Goal: Information Seeking & Learning: Learn about a topic

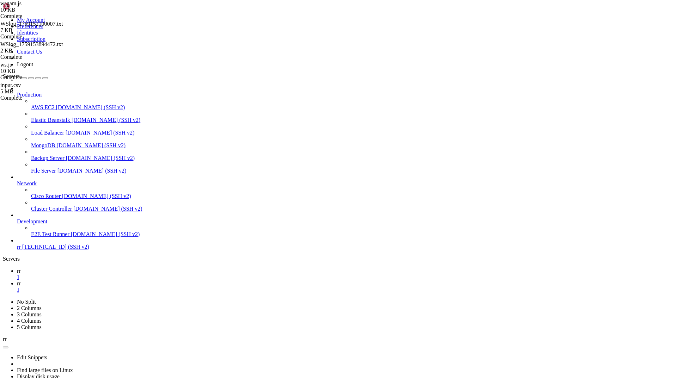
click at [21, 280] on span "rr" at bounding box center [19, 283] width 4 height 6
click at [102, 268] on link "rr " at bounding box center [345, 274] width 657 height 13
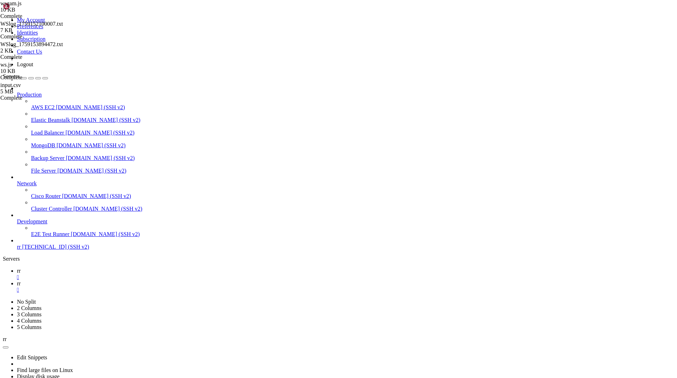
click at [17, 280] on icon at bounding box center [17, 283] width 0 height 6
click at [95, 268] on link "rr " at bounding box center [345, 274] width 657 height 13
drag, startPoint x: 288, startPoint y: 731, endPoint x: 7, endPoint y: 712, distance: 281.8
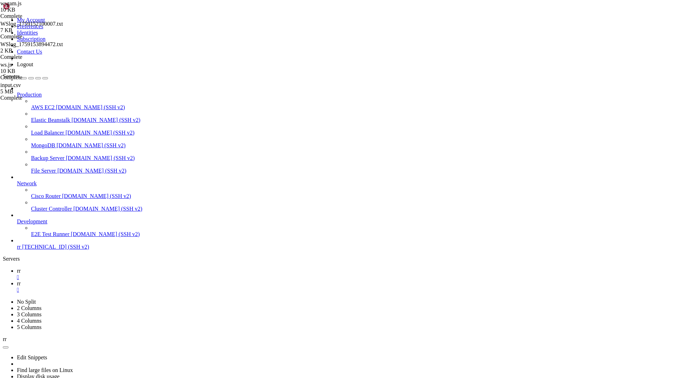
drag, startPoint x: 202, startPoint y: 722, endPoint x: 362, endPoint y: 723, distance: 160.0
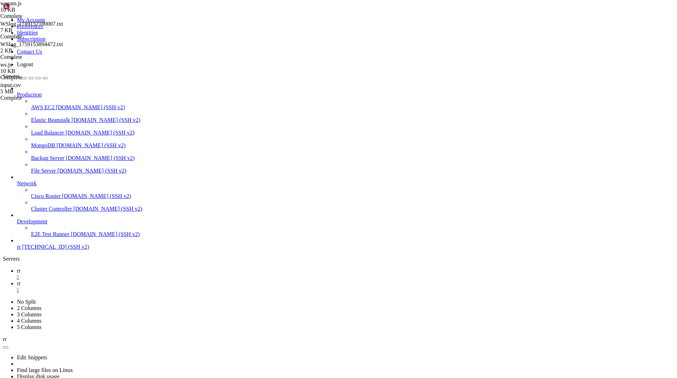
drag, startPoint x: 181, startPoint y: 727, endPoint x: 400, endPoint y: 728, distance: 218.8
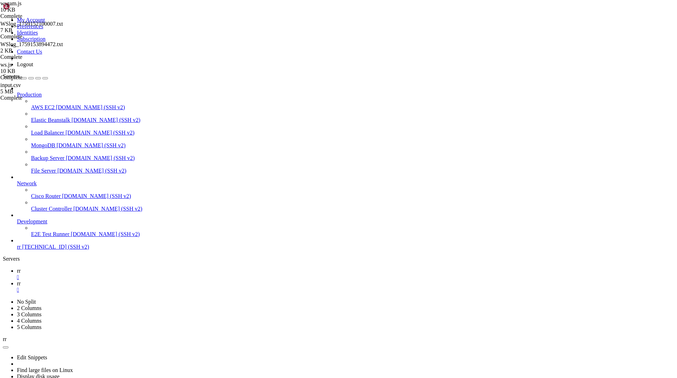
scroll to position [1228, 0]
drag, startPoint x: 217, startPoint y: 728, endPoint x: 383, endPoint y: 729, distance: 165.3
drag, startPoint x: 217, startPoint y: 728, endPoint x: 481, endPoint y: 729, distance: 263.6
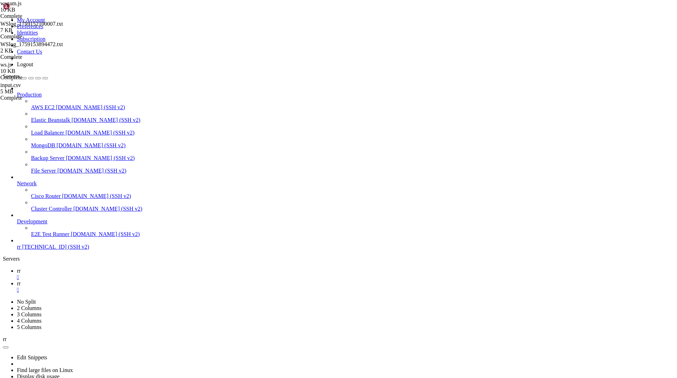
click at [14, 250] on div "Production AWS EC2 [DOMAIN_NAME] (SSH v2) Elastic Beanstalk [DOMAIN_NAME] (SSH …" at bounding box center [338, 167] width 671 height 165
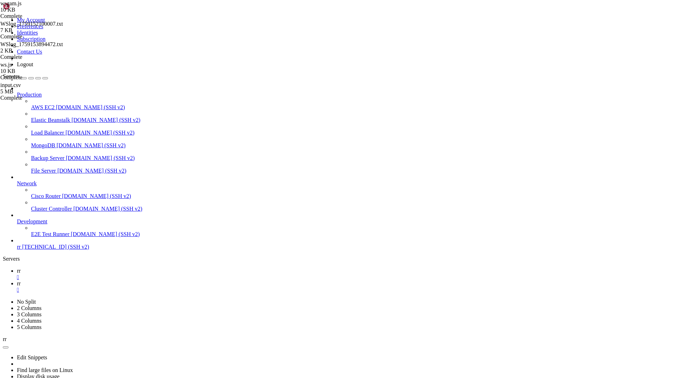
scroll to position [1360, 0]
click at [59, 250] on div "Production AWS EC2 [DOMAIN_NAME] (SSH v2) Elastic Beanstalk [DOMAIN_NAME] (SSH …" at bounding box center [338, 167] width 671 height 165
click at [65, 250] on div "Production AWS EC2 [DOMAIN_NAME] (SSH v2) Elastic Beanstalk [DOMAIN_NAME] (SSH …" at bounding box center [338, 167] width 671 height 165
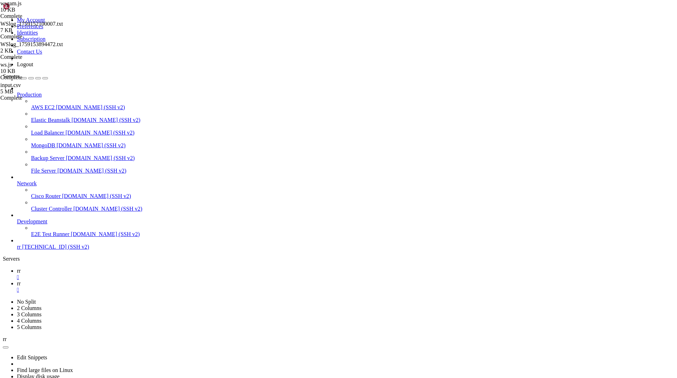
click at [3, 250] on div "Production AWS EC2 [DOMAIN_NAME] (SSH v2) Elastic Beanstalk [DOMAIN_NAME] (SSH …" at bounding box center [338, 167] width 671 height 165
click at [14, 250] on div "Production AWS EC2 [DOMAIN_NAME] (SSH v2) Elastic Beanstalk [DOMAIN_NAME] (SSH …" at bounding box center [338, 167] width 671 height 165
click at [71, 250] on div "Production AWS EC2 [DOMAIN_NAME] (SSH v2) Elastic Beanstalk [DOMAIN_NAME] (SSH …" at bounding box center [338, 167] width 671 height 165
